Goal: Navigation & Orientation: Understand site structure

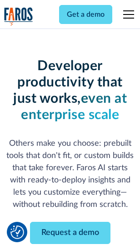
scroll to position [108, 0]
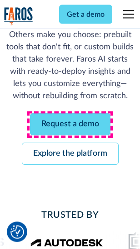
click at [70, 125] on link "Request a demo" at bounding box center [70, 125] width 80 height 22
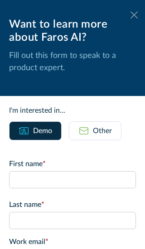
click at [131, 15] on icon at bounding box center [134, 14] width 7 height 7
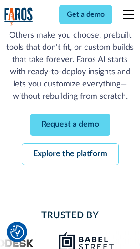
scroll to position [138, 0]
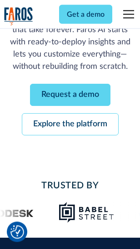
click at [70, 125] on link "Explore the platform" at bounding box center [70, 125] width 97 height 22
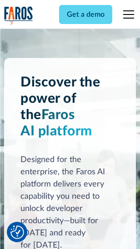
scroll to position [6906, 0]
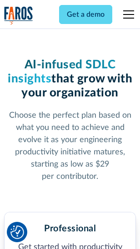
scroll to position [1437, 0]
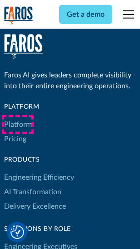
click at [18, 125] on link "Platform" at bounding box center [18, 124] width 28 height 15
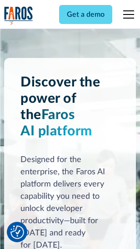
scroll to position [7197, 0]
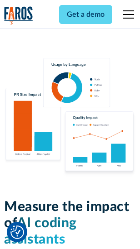
scroll to position [5660, 0]
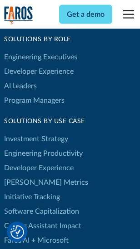
click at [27, 175] on link "[PERSON_NAME] Metrics" at bounding box center [46, 182] width 84 height 15
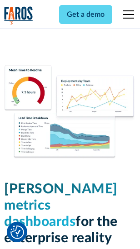
scroll to position [4014, 0]
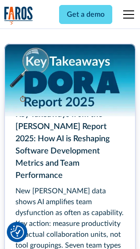
scroll to position [4151, 0]
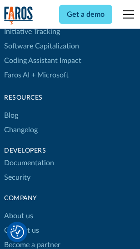
click at [21, 125] on link "Changelog" at bounding box center [21, 130] width 34 height 15
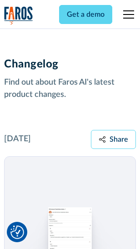
scroll to position [11117, 0]
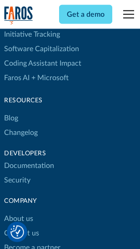
click at [18, 212] on link "About us" at bounding box center [18, 219] width 29 height 15
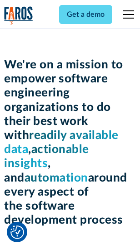
scroll to position [3135, 0]
